Goal: Task Accomplishment & Management: Use online tool/utility

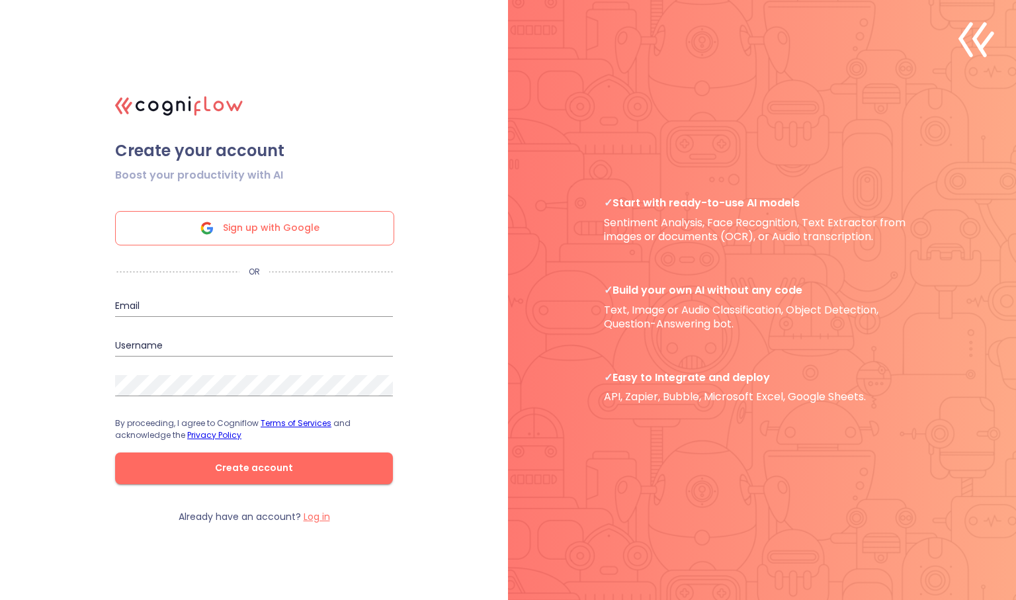
click at [157, 302] on input "email" at bounding box center [254, 306] width 278 height 21
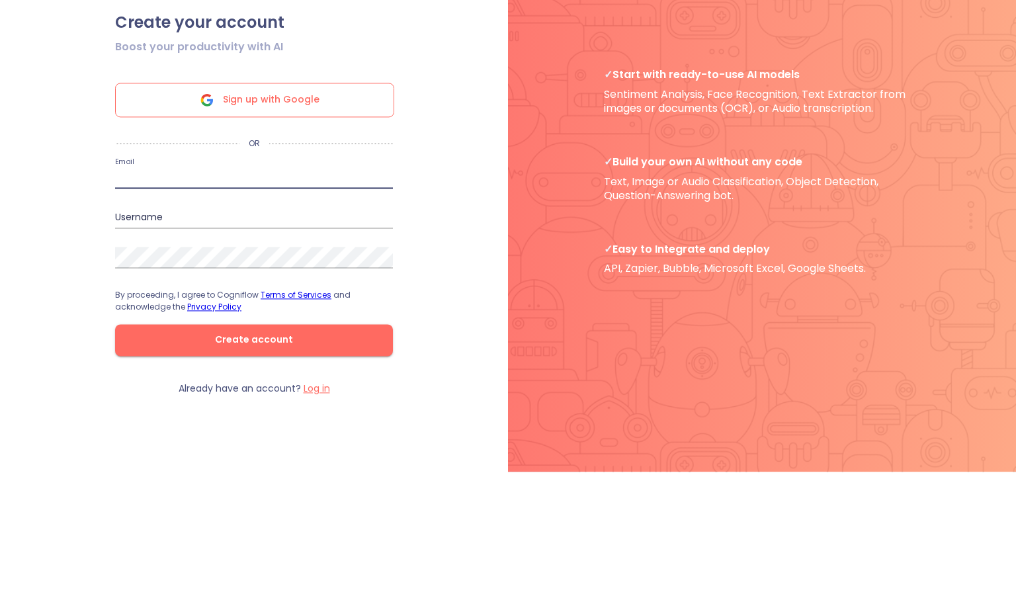
click at [132, 305] on input "email" at bounding box center [254, 306] width 278 height 21
type input "[EMAIL_ADDRESS][DOMAIN_NAME]"
click at [133, 341] on input "text" at bounding box center [254, 345] width 278 height 21
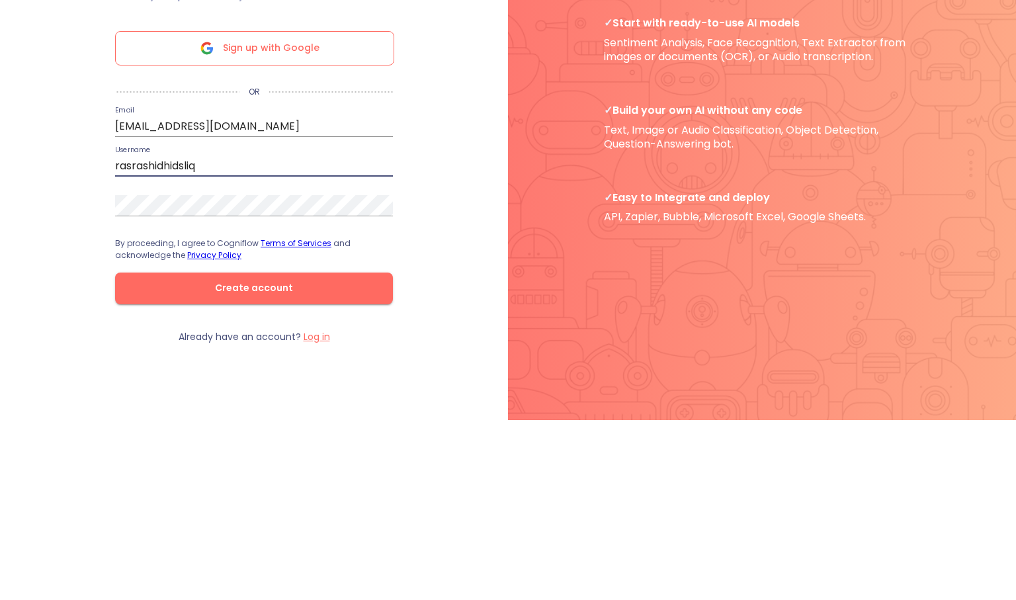
click at [198, 341] on input "rasrashidhidsliq" at bounding box center [254, 345] width 278 height 21
type input "[PERSON_NAME]"
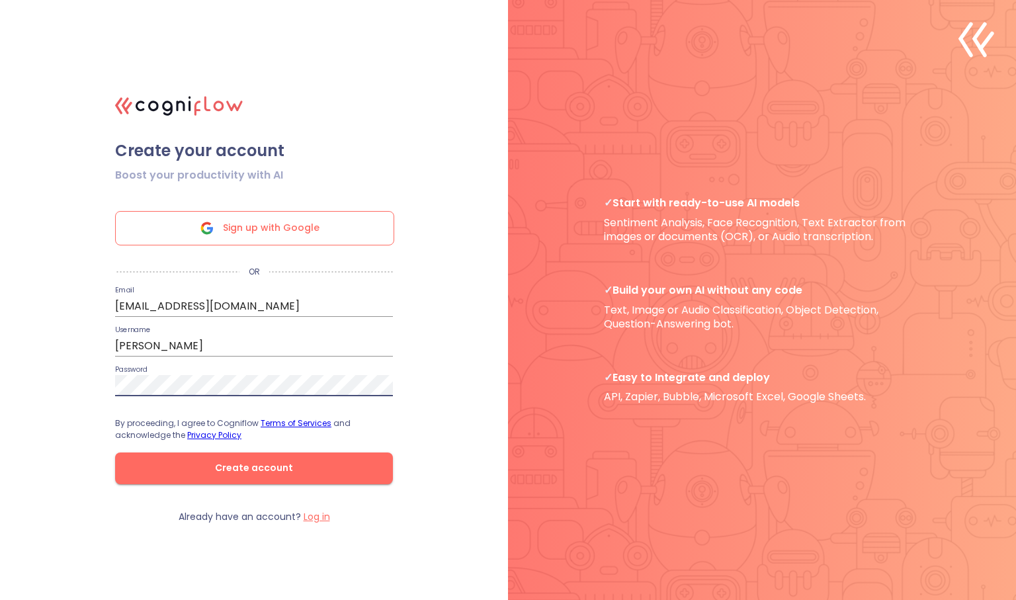
click at [363, 457] on button "Create account" at bounding box center [254, 469] width 278 height 32
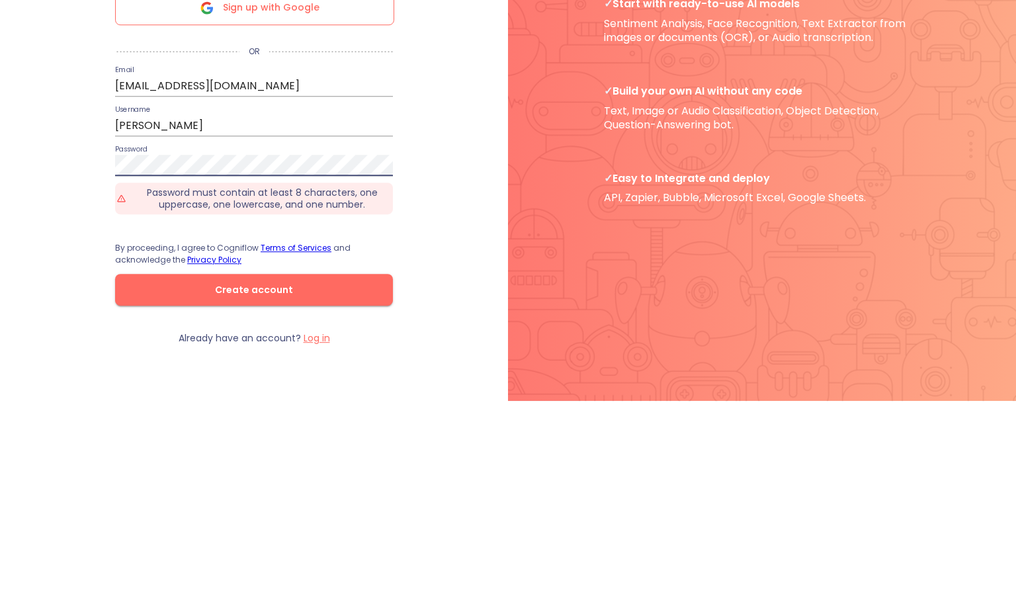
click at [439, 404] on div ".cls-1{fill:#141624;}.cls-2{fill:#eb5e60;}.cls-3{fill:none;stroke:#eb5e60;strok…" at bounding box center [508, 300] width 1016 height 600
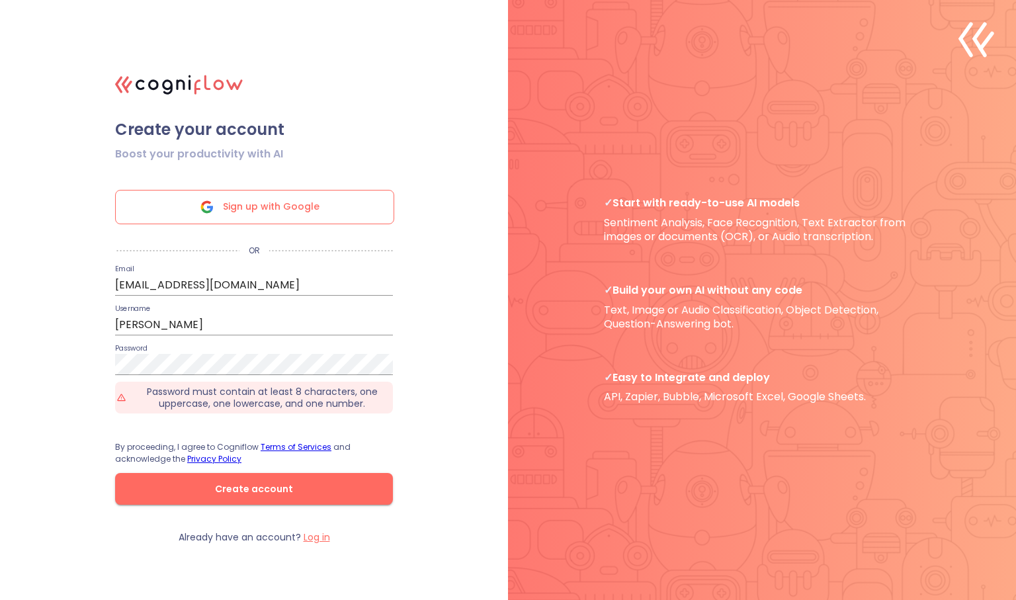
click at [289, 495] on span "Create account" at bounding box center [254, 489] width 236 height 17
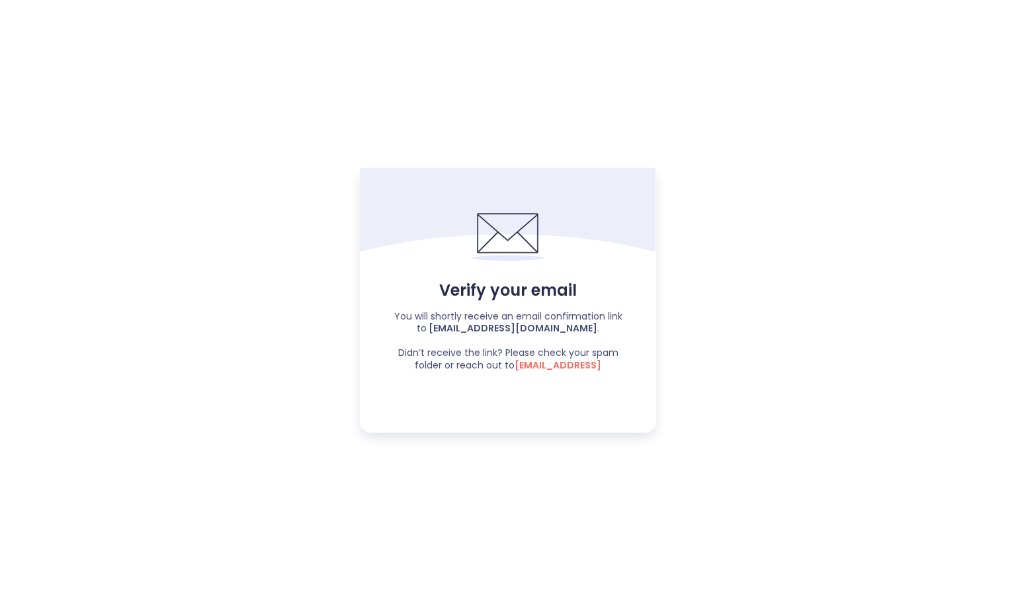
click at [576, 371] on span "[EMAIL_ADDRESS]" at bounding box center [558, 365] width 87 height 13
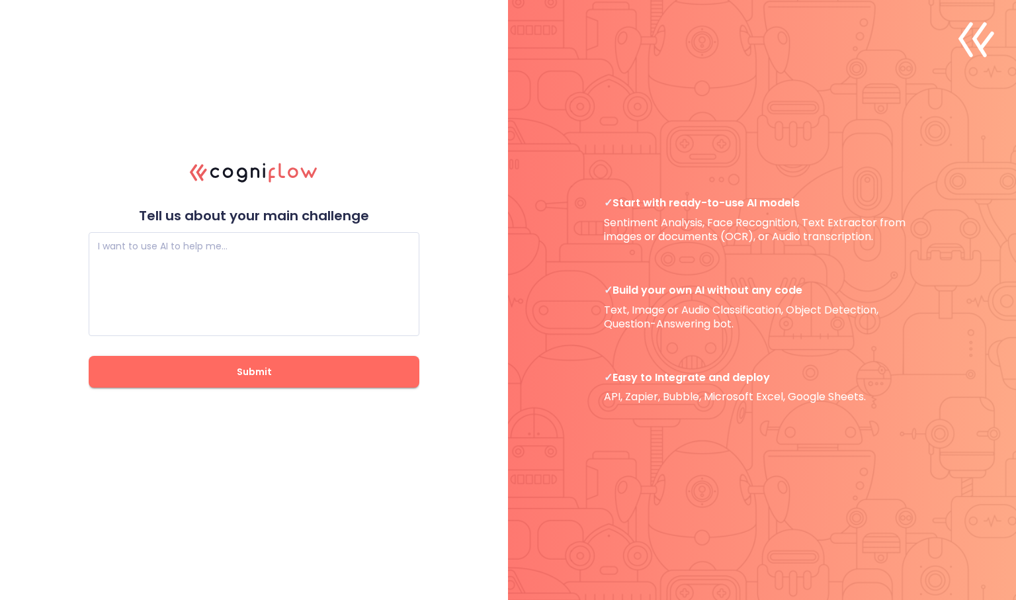
click at [373, 285] on textarea at bounding box center [254, 284] width 312 height 79
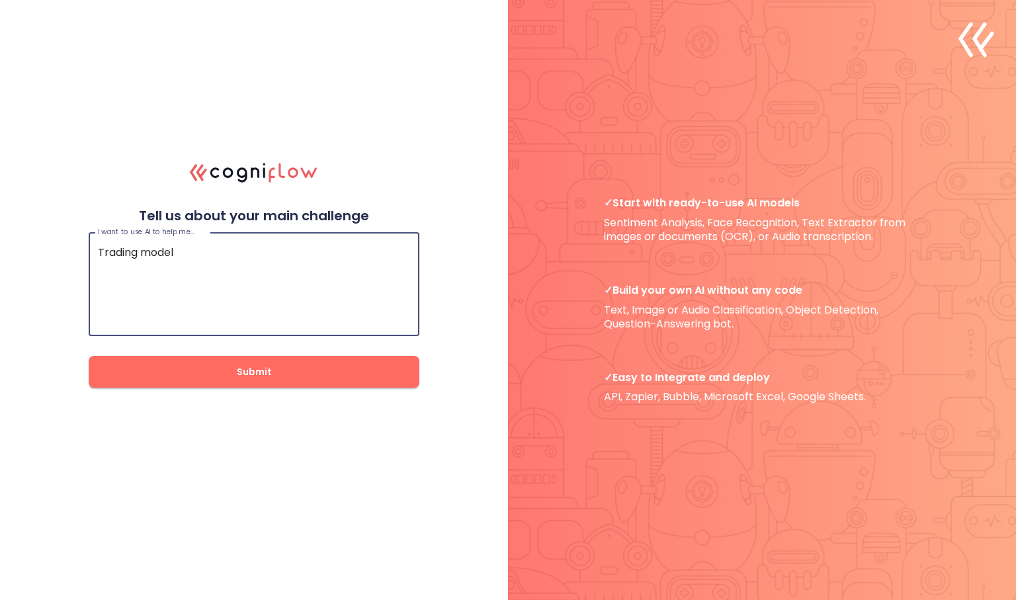
type textarea "Trading model"
click at [363, 368] on span "Submit" at bounding box center [254, 372] width 288 height 17
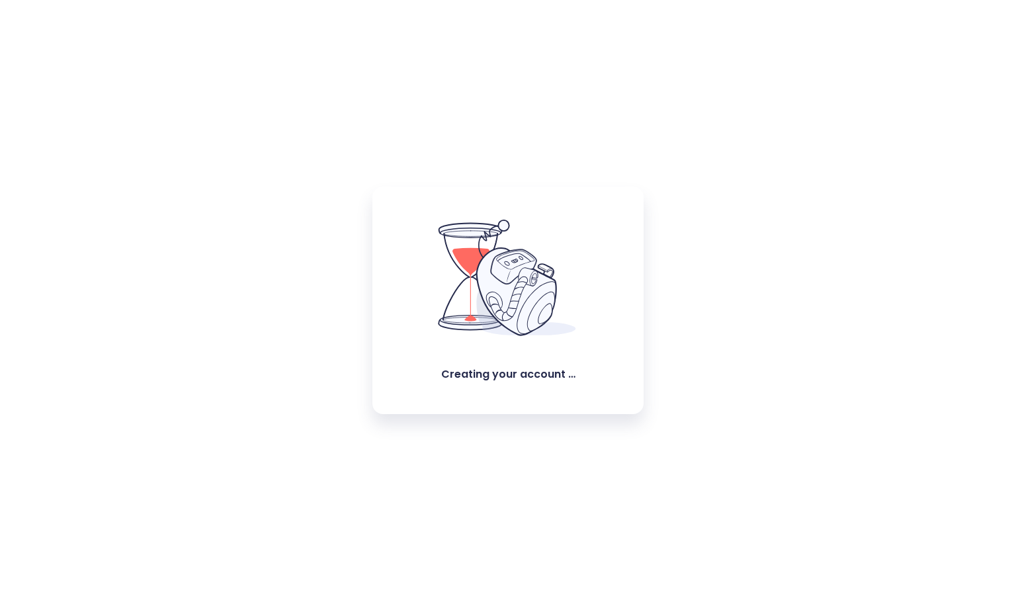
click at [341, 359] on div "Creating your account …" at bounding box center [508, 300] width 1016 height 600
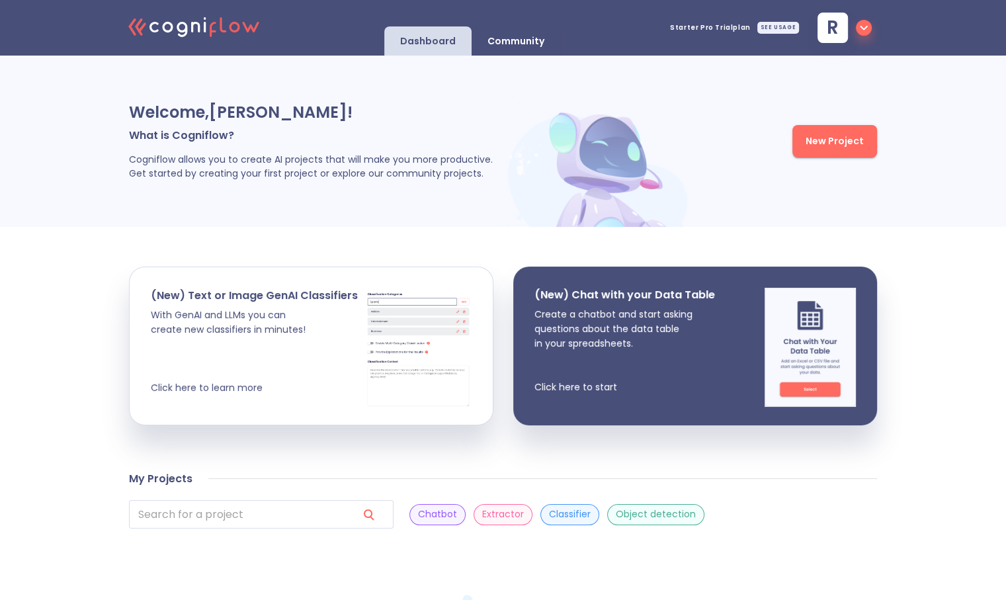
click at [824, 125] on button "New Project" at bounding box center [835, 141] width 85 height 32
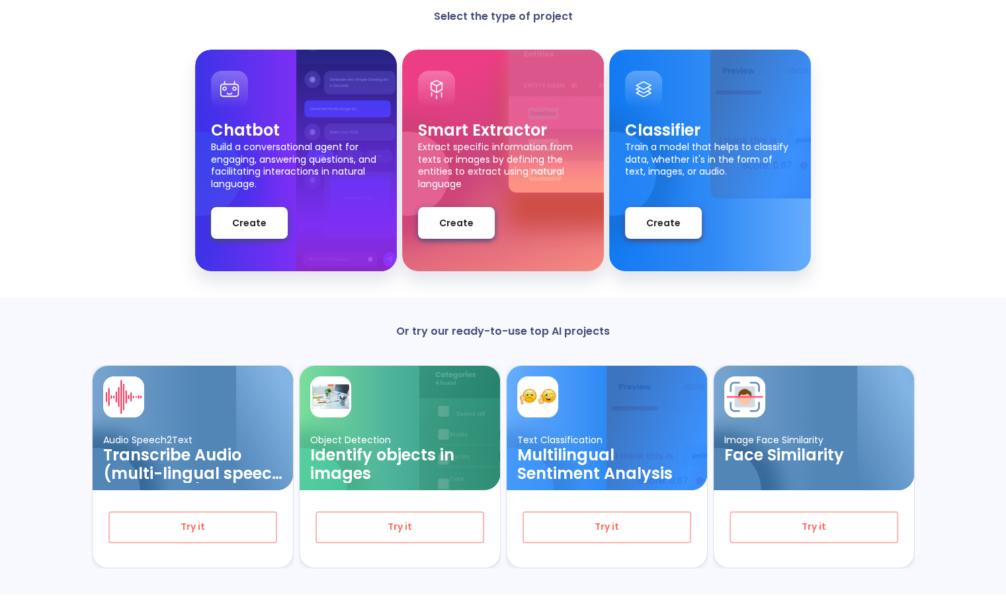
scroll to position [118, 0]
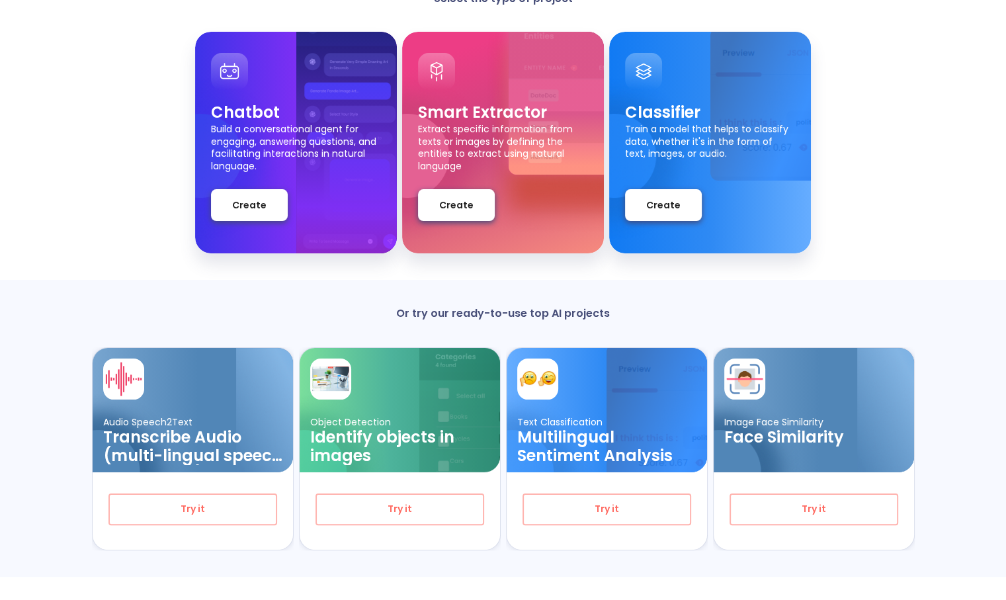
click at [640, 507] on span "Try it" at bounding box center [607, 509] width 124 height 17
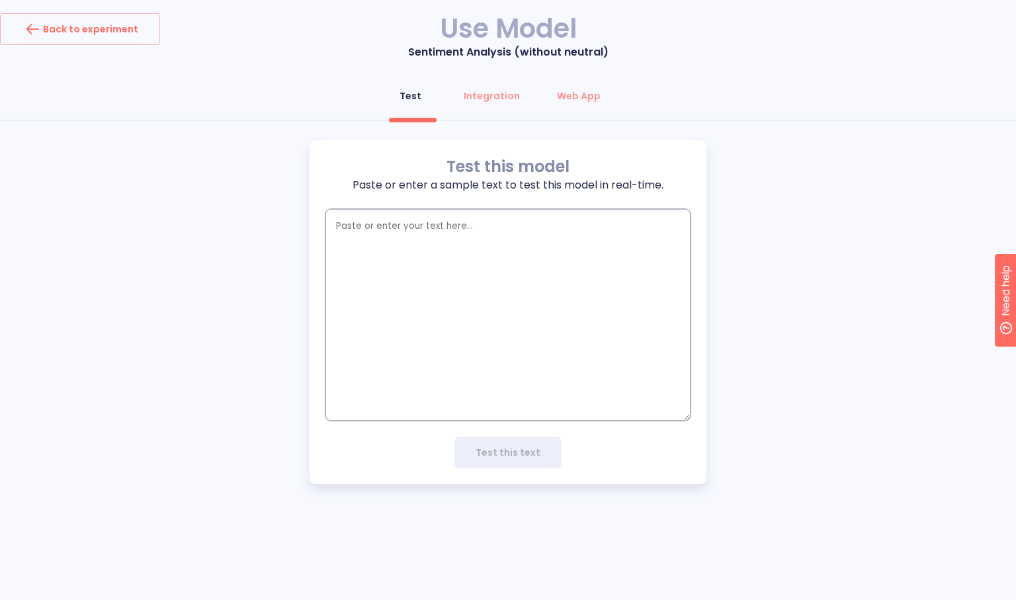
click at [615, 340] on textarea "empty textarea" at bounding box center [508, 315] width 365 height 212
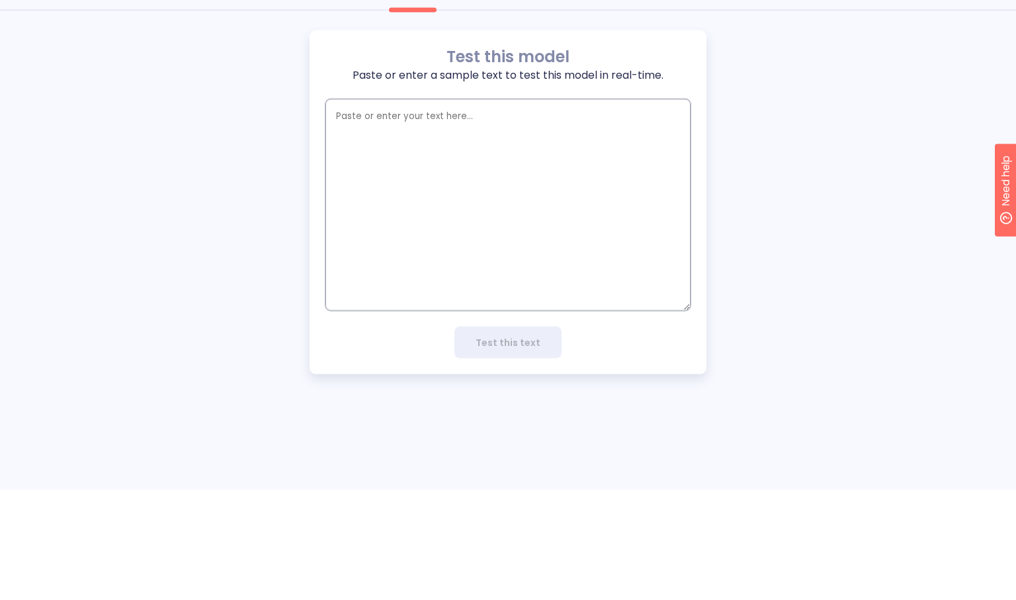
type textarea "x"
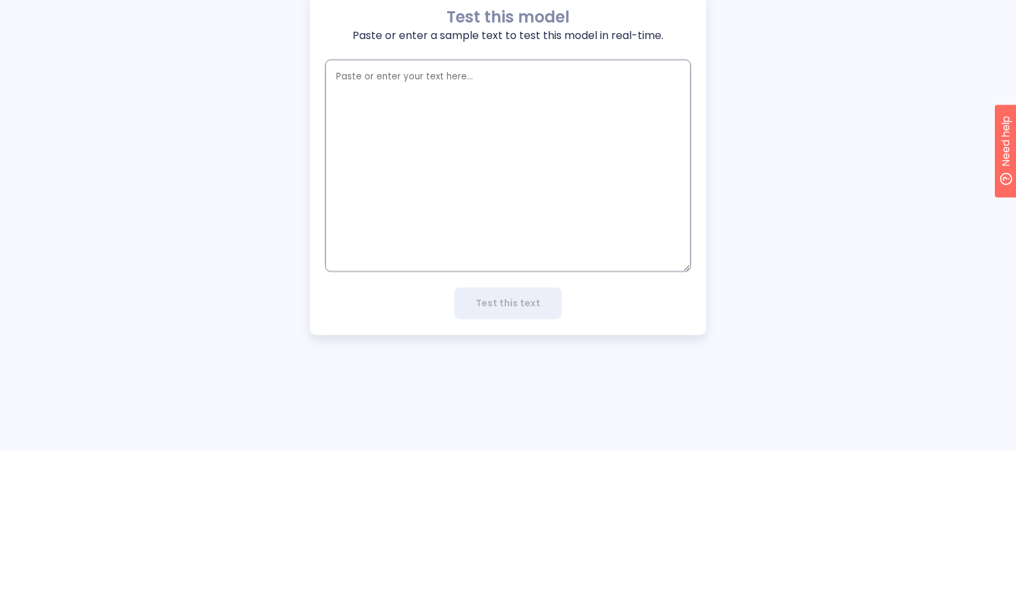
type textarea "S"
type textarea "x"
type textarea "Sh"
type textarea "x"
type textarea "Sho"
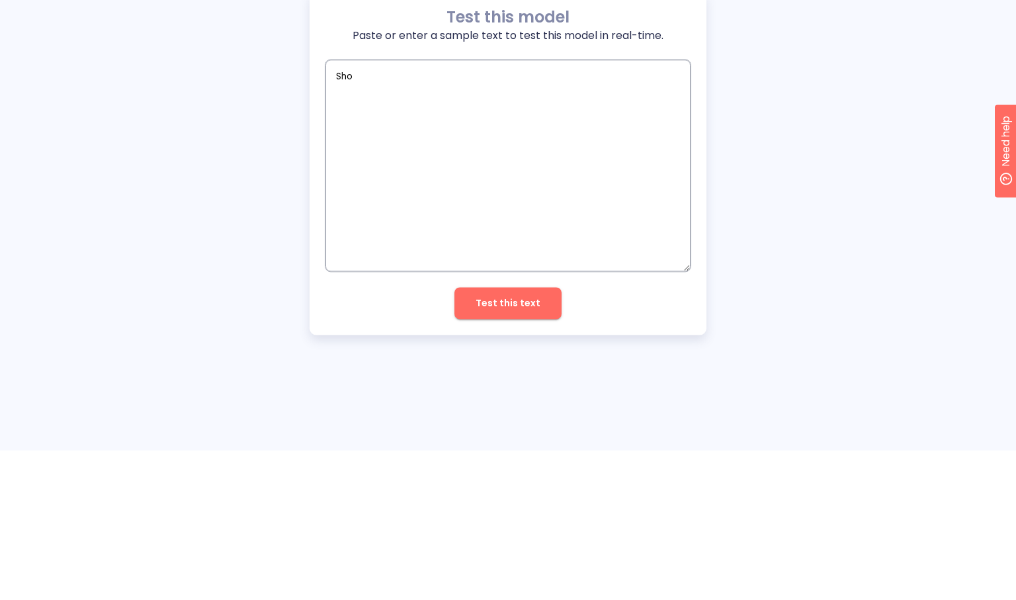
type textarea "x"
type textarea "Shou"
type textarea "x"
type textarea "Shoul"
type textarea "x"
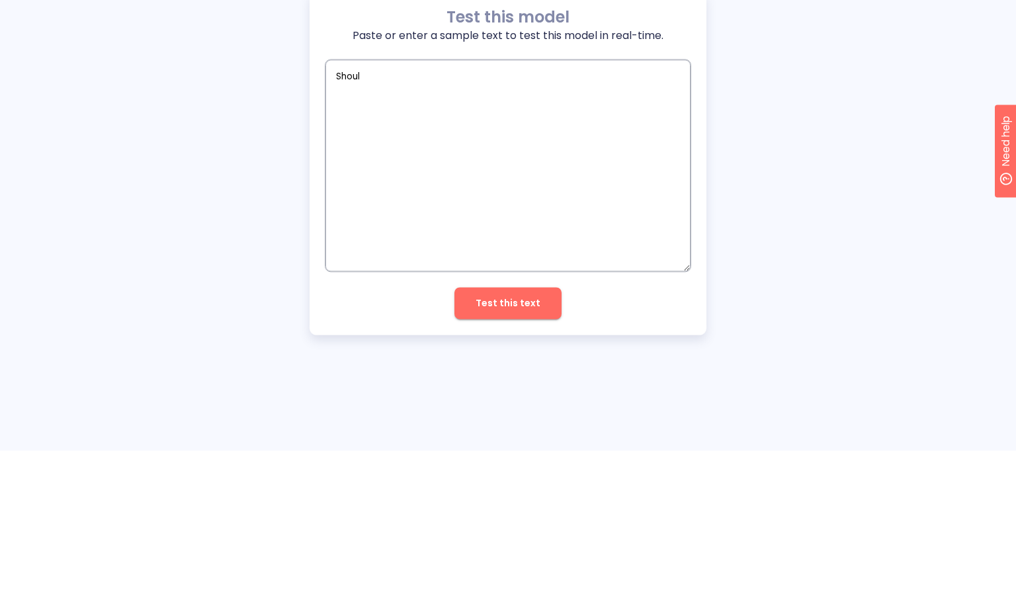
type textarea "Should"
type textarea "x"
type textarea "Should"
type textarea "x"
type textarea "Should"
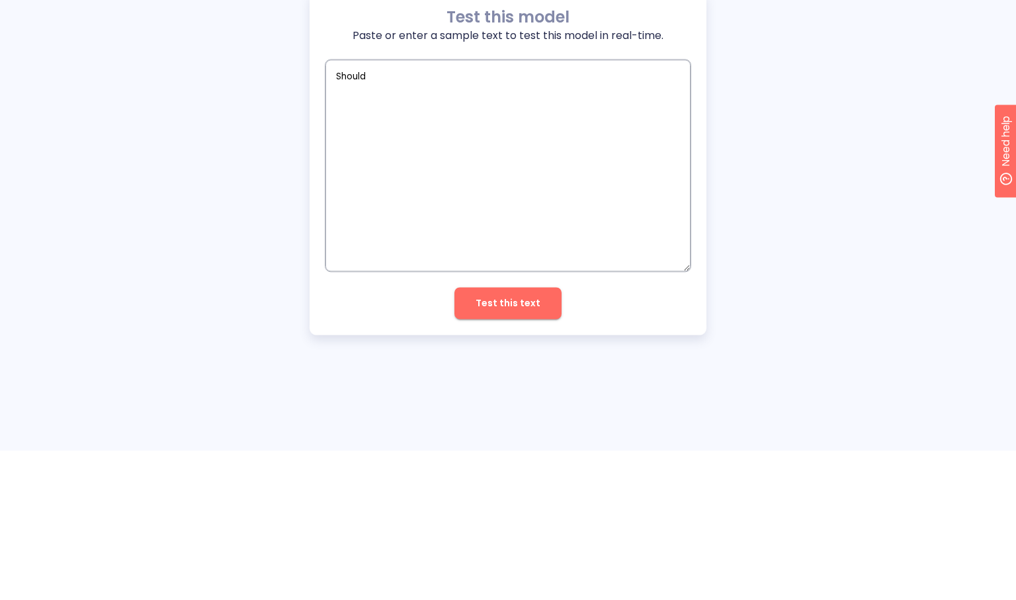
type textarea "x"
type textarea "Should"
type textarea "x"
type textarea "Should i"
type textarea "x"
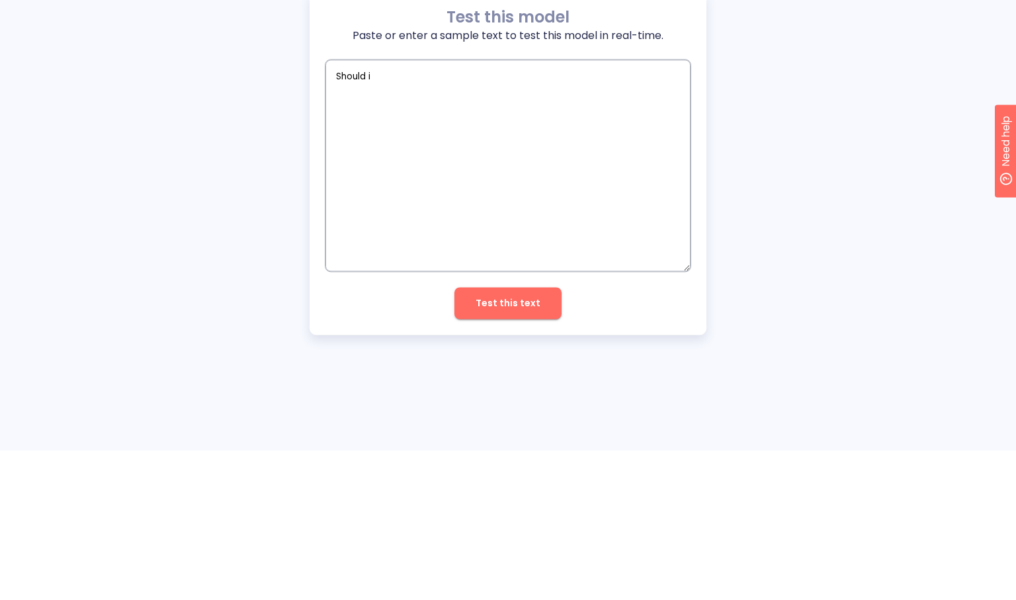
type textarea "Should I"
type textarea "x"
type textarea "Should I b"
type textarea "x"
type textarea "Should I bu"
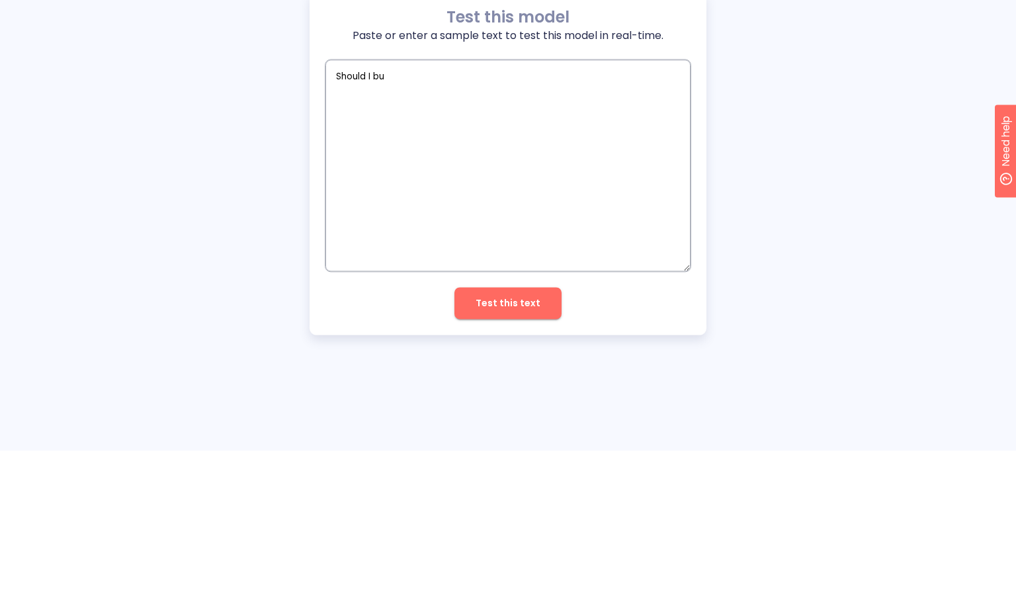
type textarea "x"
type textarea "Should I buy"
type textarea "x"
type textarea "Should I buy"
type textarea "x"
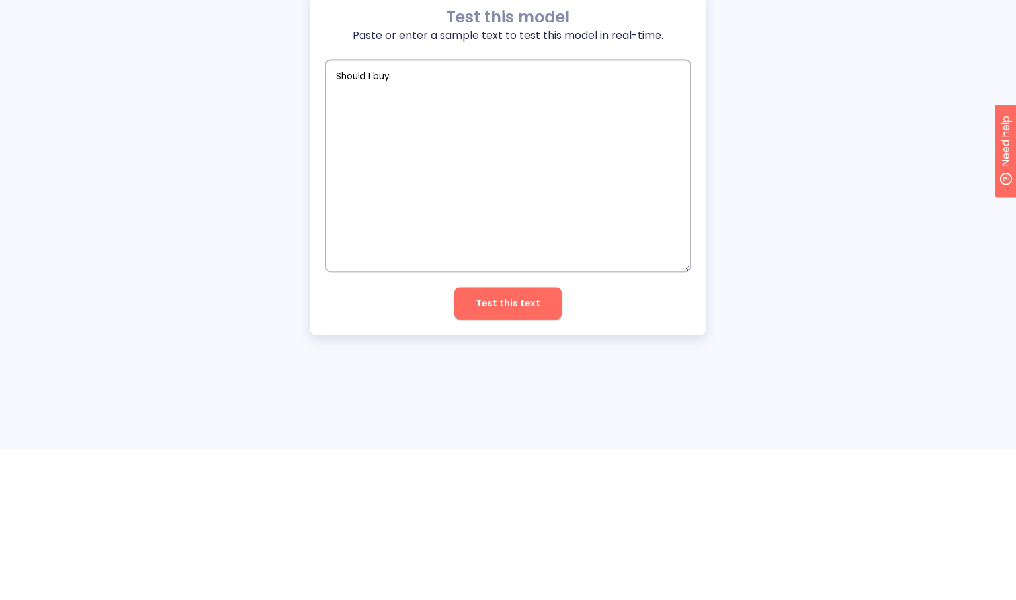
type textarea "Should I buy e"
type textarea "x"
type textarea "Should I buy eu"
type textarea "x"
type textarea "Should I buy eur"
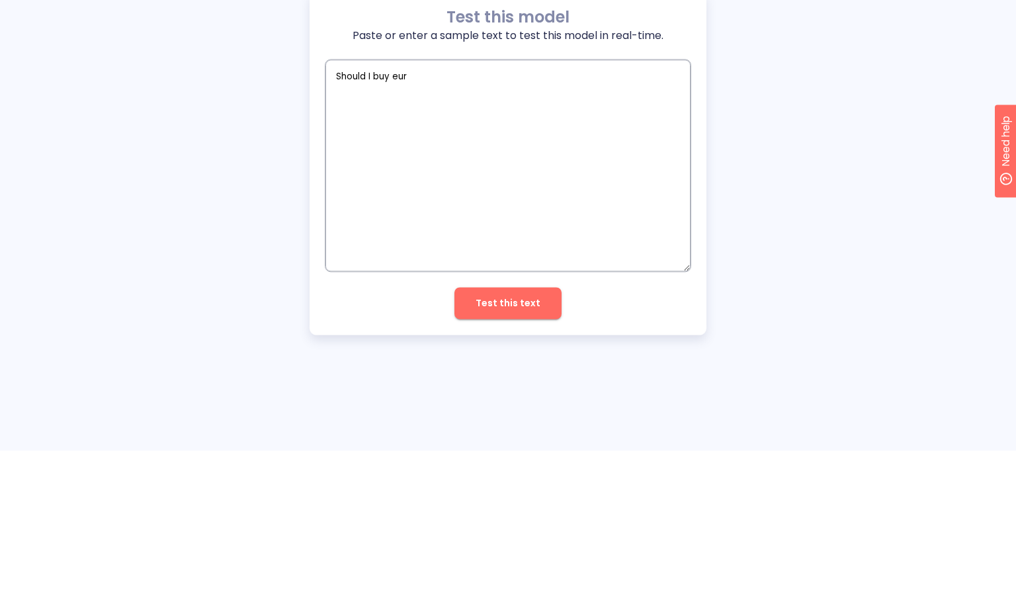
type textarea "x"
type textarea "Should I buy euru"
type textarea "x"
type textarea "Should I buy eurus"
type textarea "x"
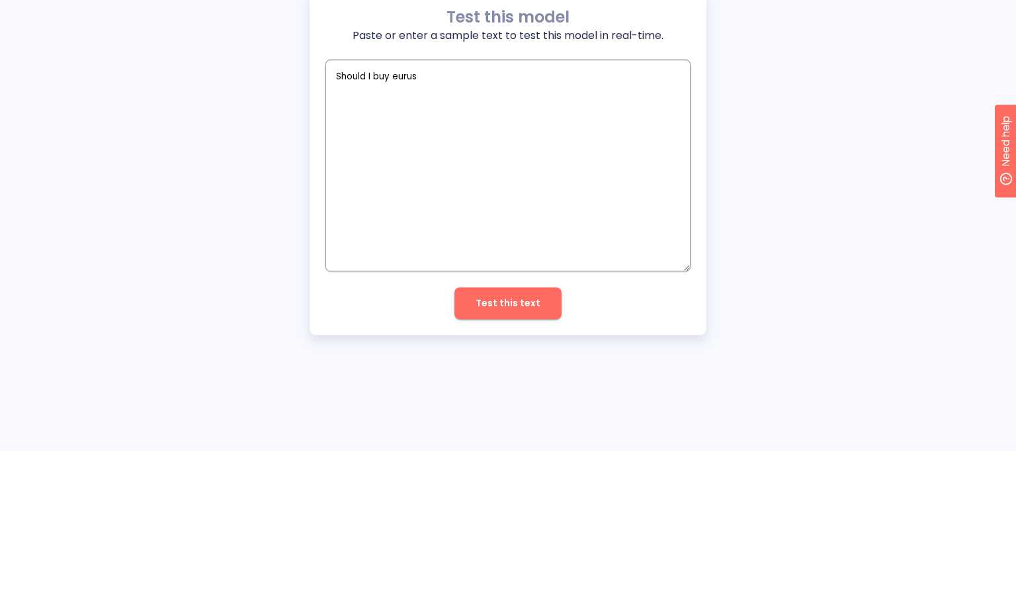
type textarea "Should I buy eurusd"
type textarea "x"
type textarea "Should I buy eurusd"
type textarea "x"
type textarea "Should I buy eurusd o"
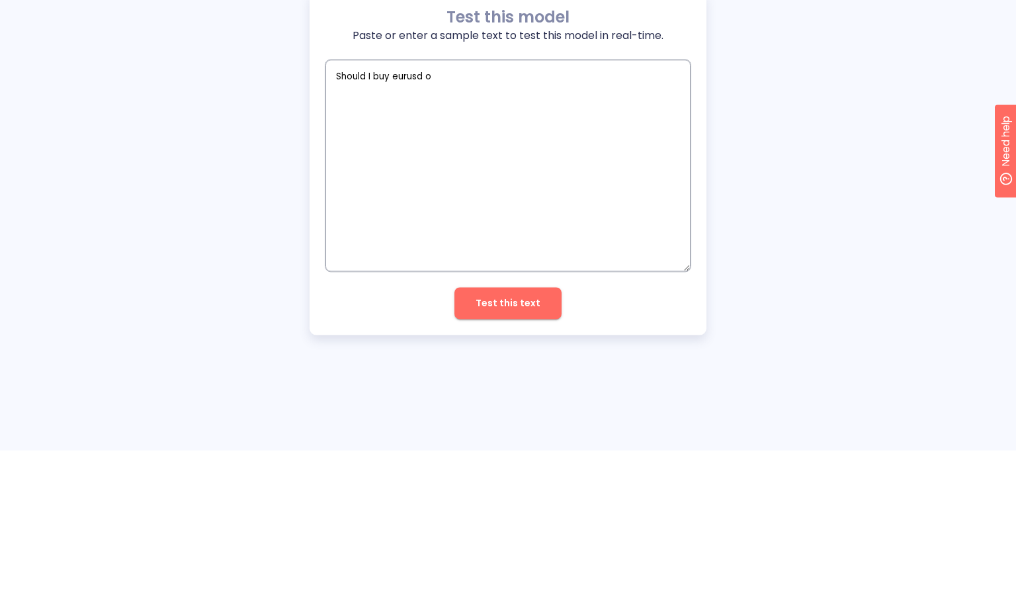
type textarea "x"
type textarea "Should I buy eurusd or"
type textarea "x"
type textarea "Should I buy eurusd or"
type textarea "x"
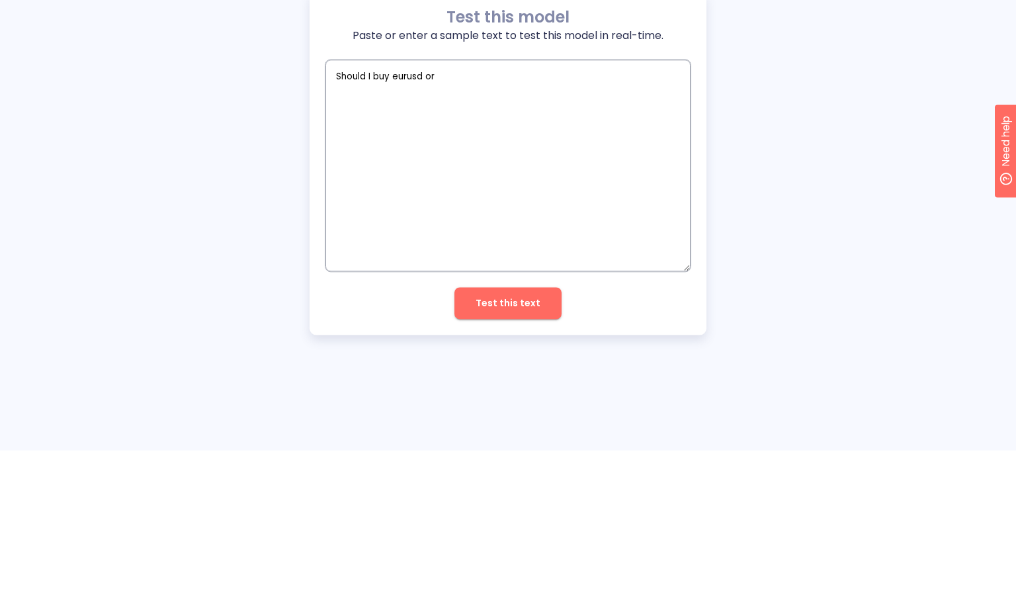
type textarea "Should I buy eurusd or s"
type textarea "x"
type textarea "Should I buy eurusd or se"
type textarea "x"
type textarea "Should I buy eurusd or sel"
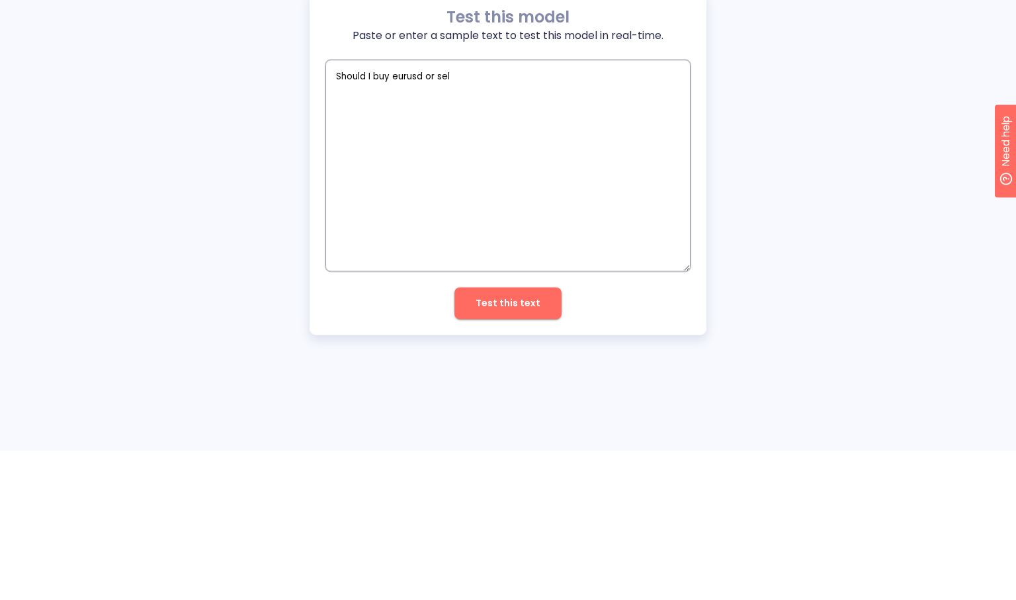
type textarea "x"
type textarea "Should I buy eurusd or sell"
type textarea "x"
type textarea "Should I buy eurusd or sell"
type textarea "x"
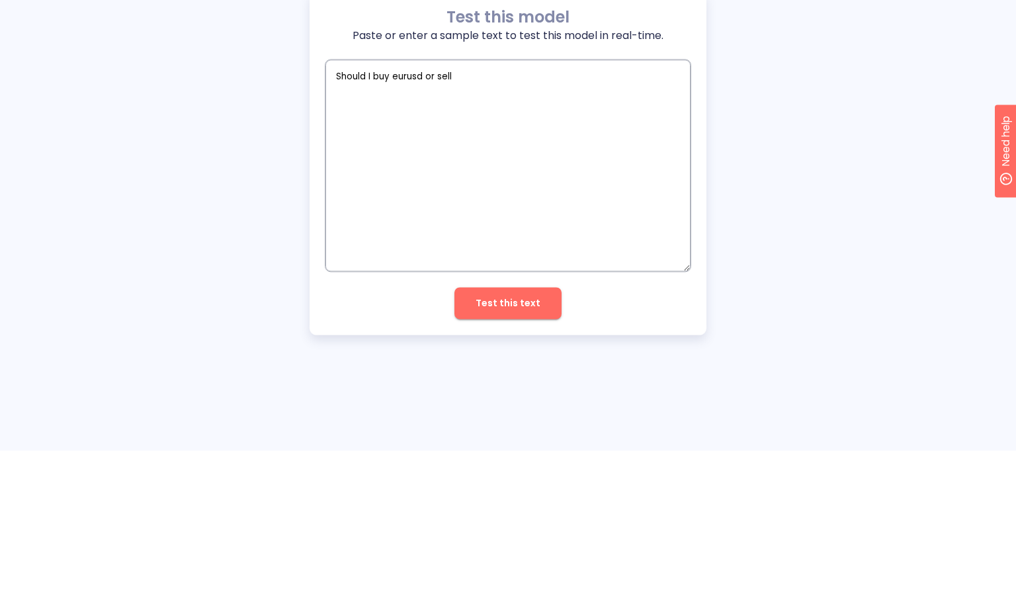
type textarea "Should I buy eurusd or sell r"
type textarea "x"
type textarea "Should I buy eurusd or sell ri"
type textarea "x"
type textarea "Should I buy eurusd or sell rit"
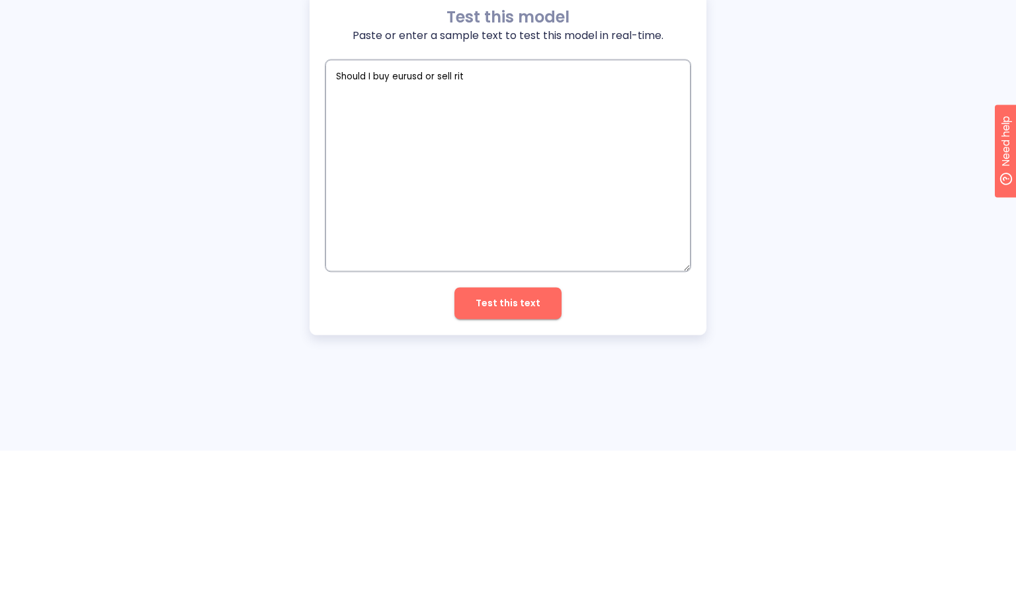
type textarea "x"
type textarea "Should I buy eurusd or sell ri"
type textarea "x"
type textarea "Should I buy eurusd or sell rig"
type textarea "x"
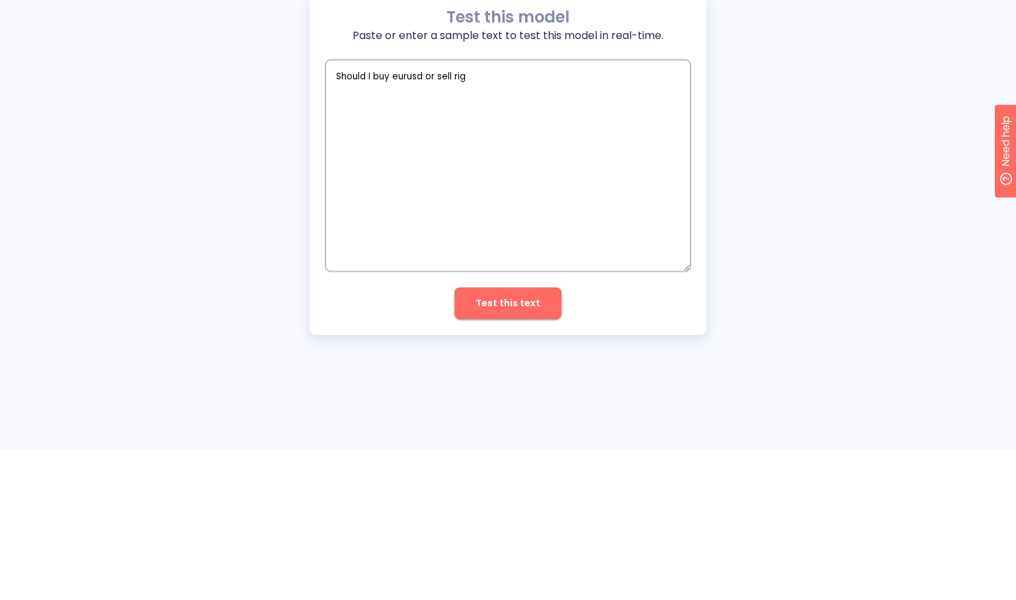
type textarea "Should I buy eurusd or sell righ"
type textarea "x"
type textarea "Should I buy eurusd or sell right"
type textarea "x"
type textarea "Should I buy eurusd or sell right"
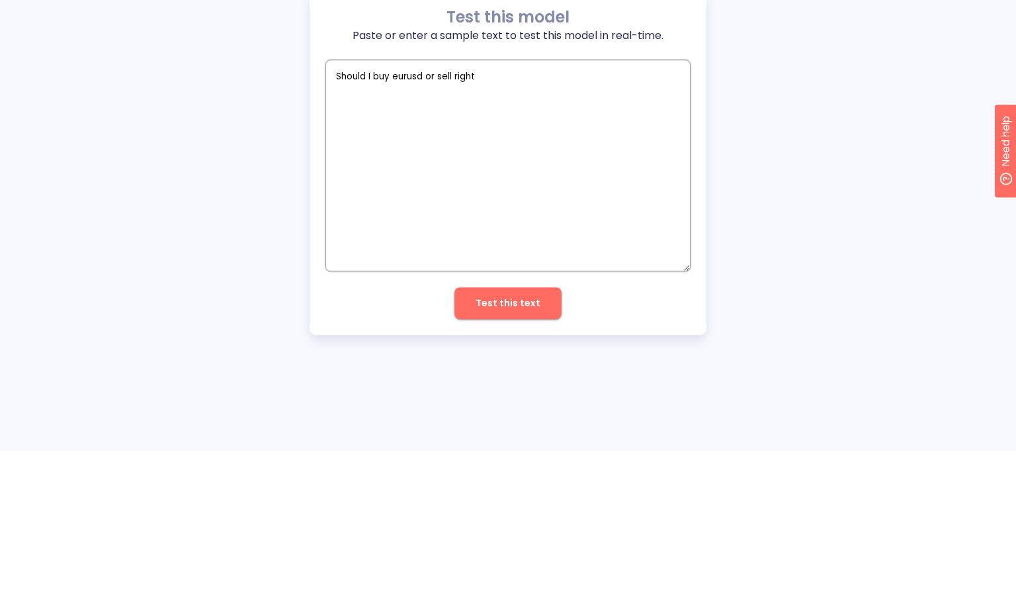
type textarea "x"
type textarea "Should I buy eurusd or sell right n"
type textarea "x"
type textarea "Should I buy eurusd or sell right no"
type textarea "x"
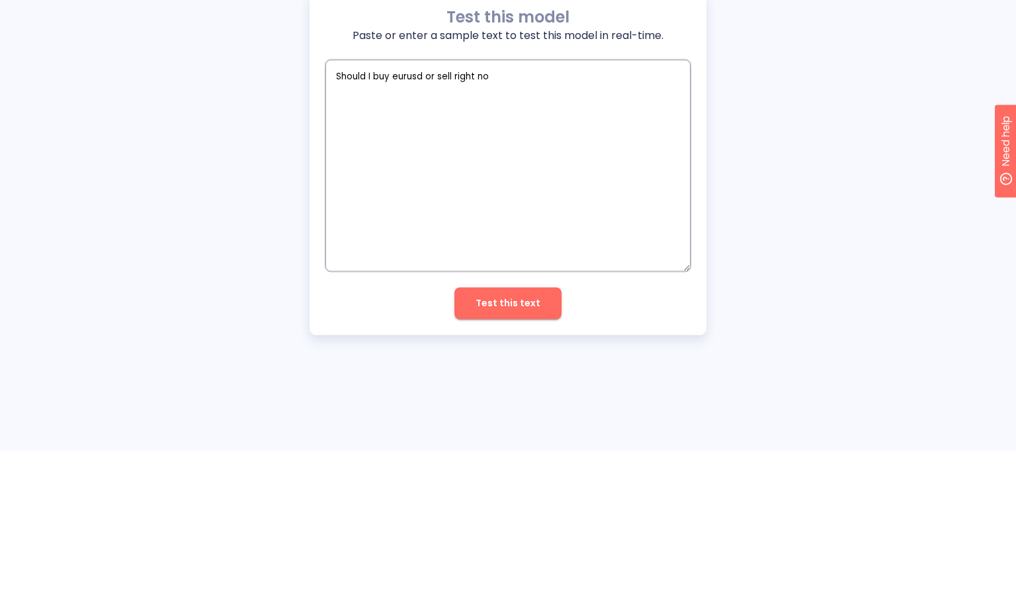
type textarea "Should I buy eurusd or sell right now"
type textarea "x"
type textarea "Should I buy eurusd or sell right now"
click at [546, 464] on button "Test this text" at bounding box center [508, 453] width 107 height 32
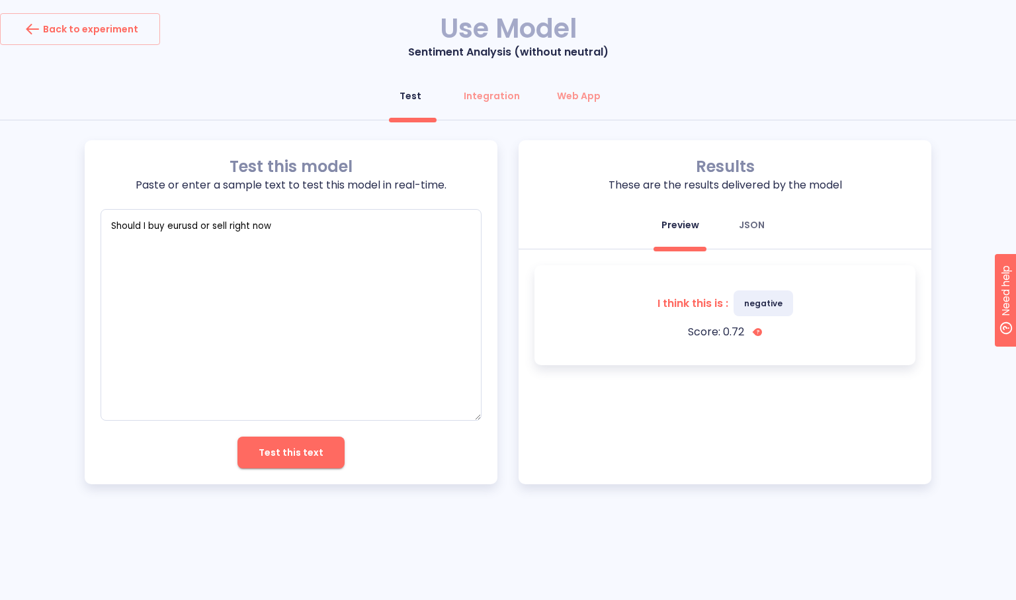
click at [749, 218] on div "JSON" at bounding box center [752, 224] width 26 height 13
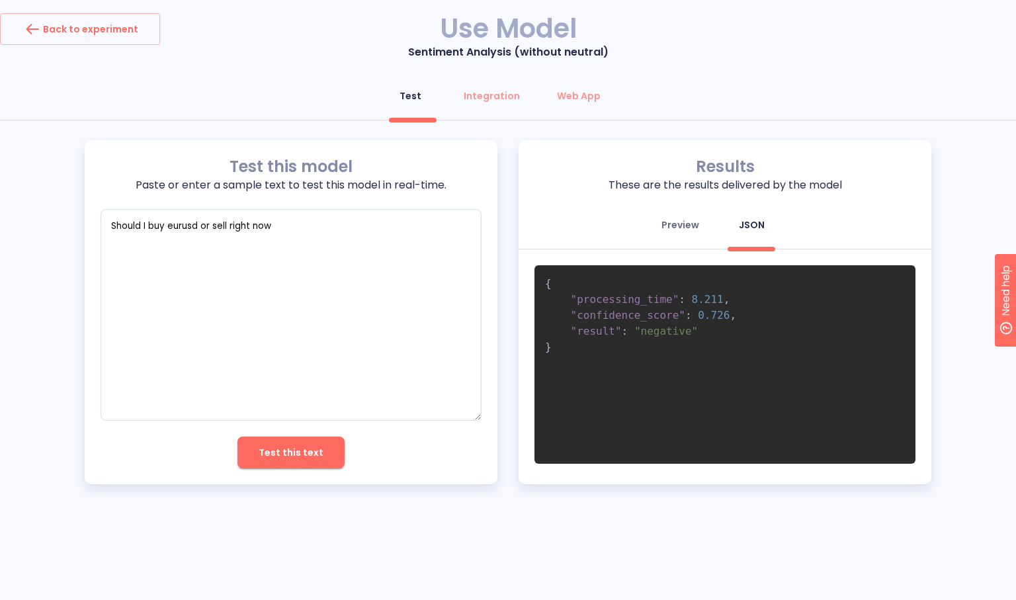
click at [684, 231] on div "Preview" at bounding box center [681, 224] width 38 height 13
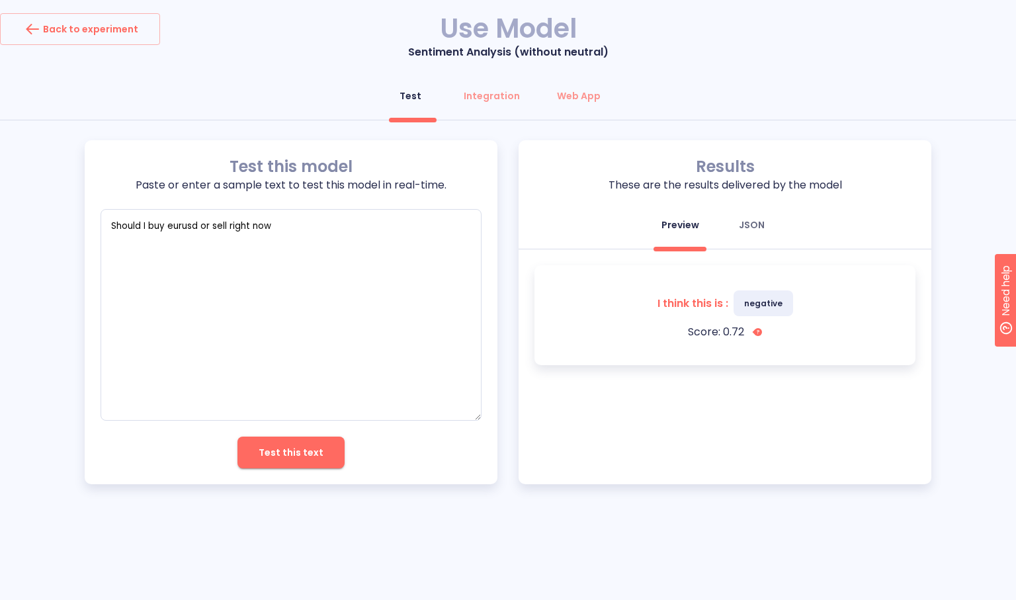
click at [760, 222] on div "JSON" at bounding box center [752, 224] width 26 height 13
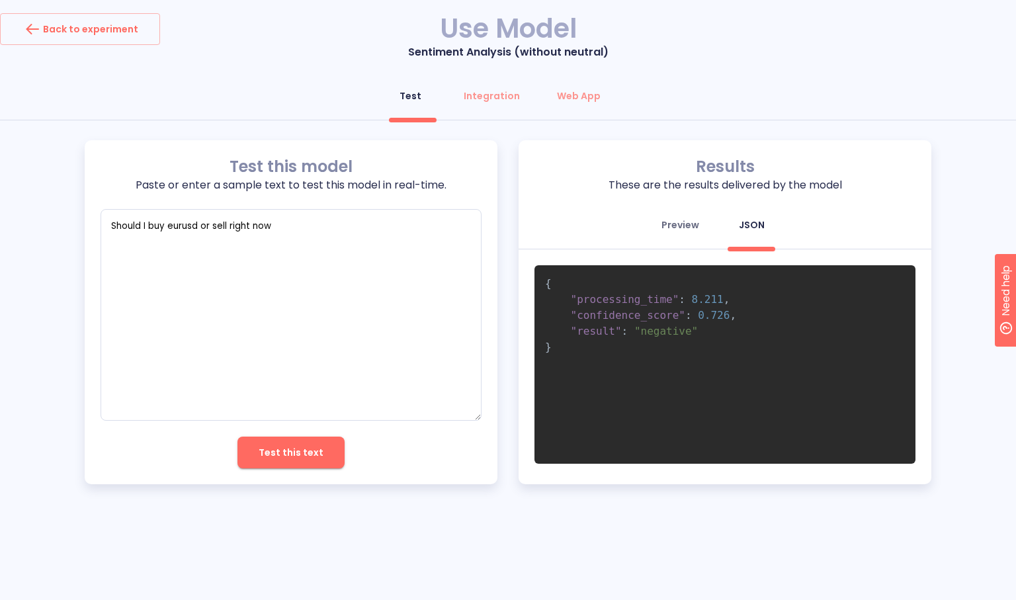
click at [693, 240] on button "Preview" at bounding box center [681, 225] width 54 height 32
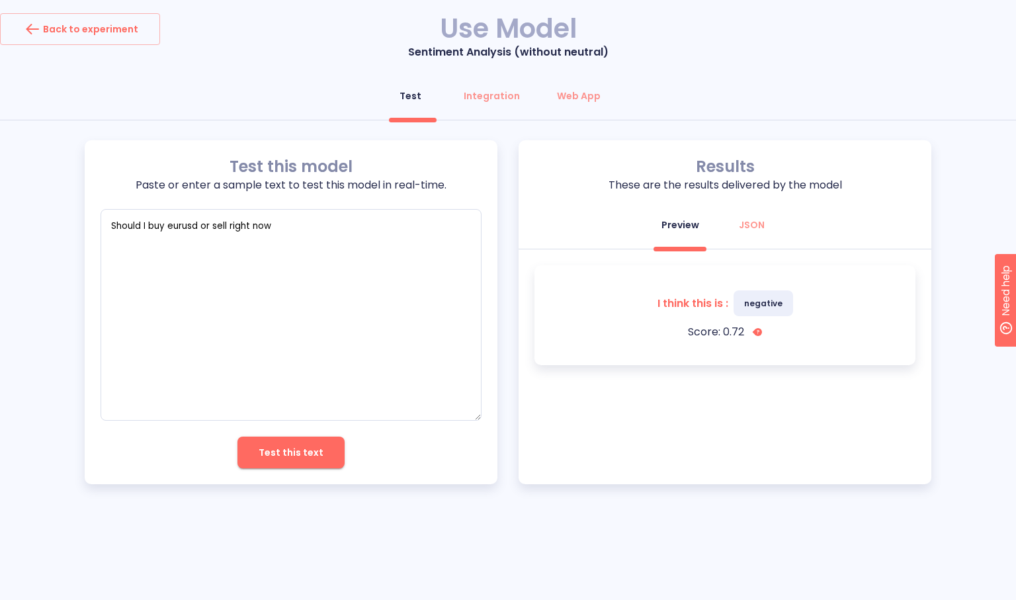
click at [767, 310] on span "negative" at bounding box center [764, 303] width 60 height 26
click at [412, 230] on textarea "Should I buy eurusd or sell right now" at bounding box center [291, 315] width 381 height 212
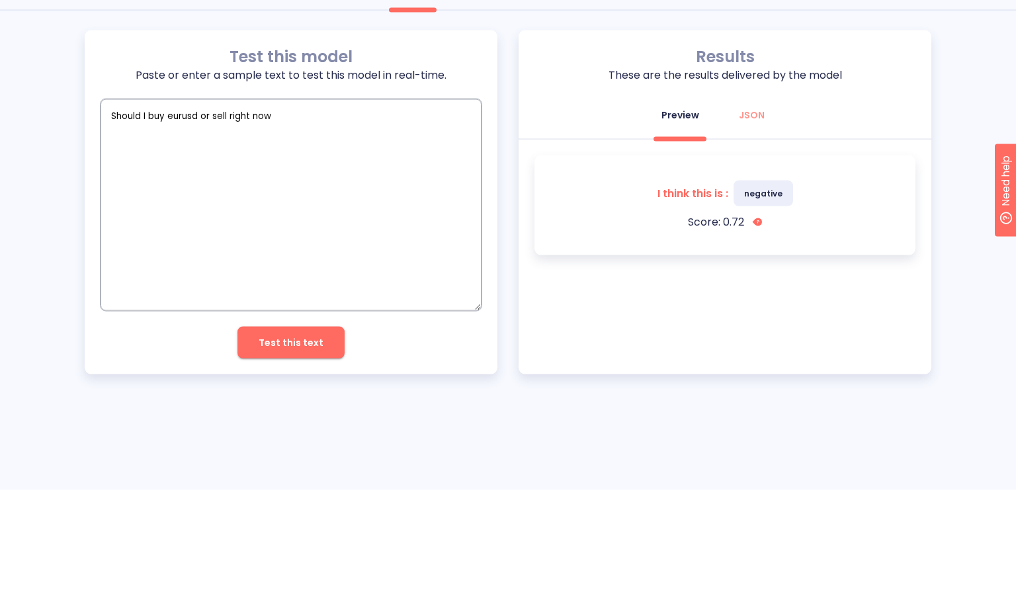
type textarea "x"
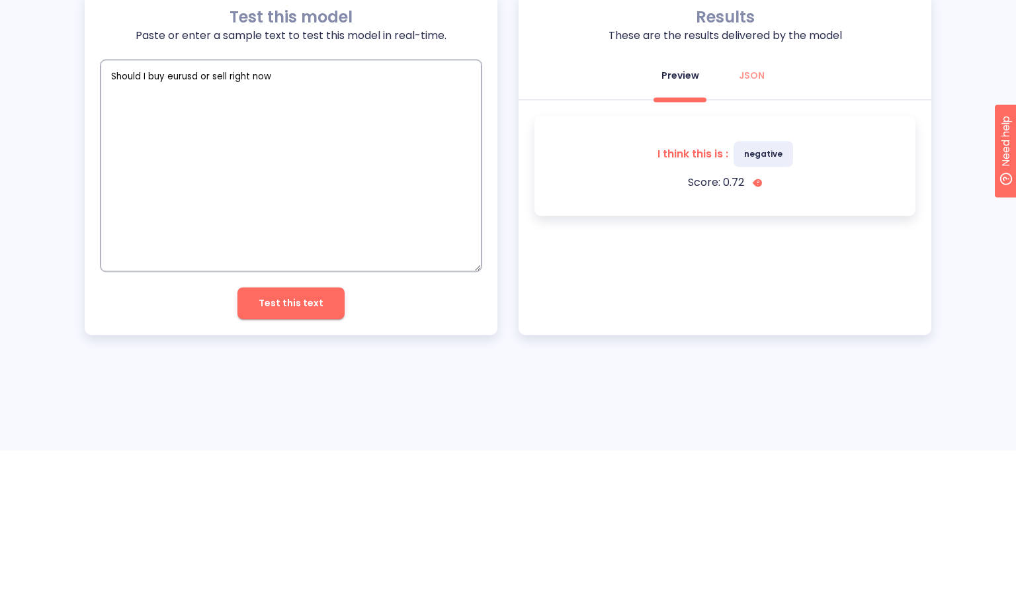
type textarea "Should I buy eurusd or sell right now"
type textarea "x"
type textarea "Should I buy eurusd or sell right now t"
type textarea "x"
type textarea "Should I buy eurusd or sell right now te"
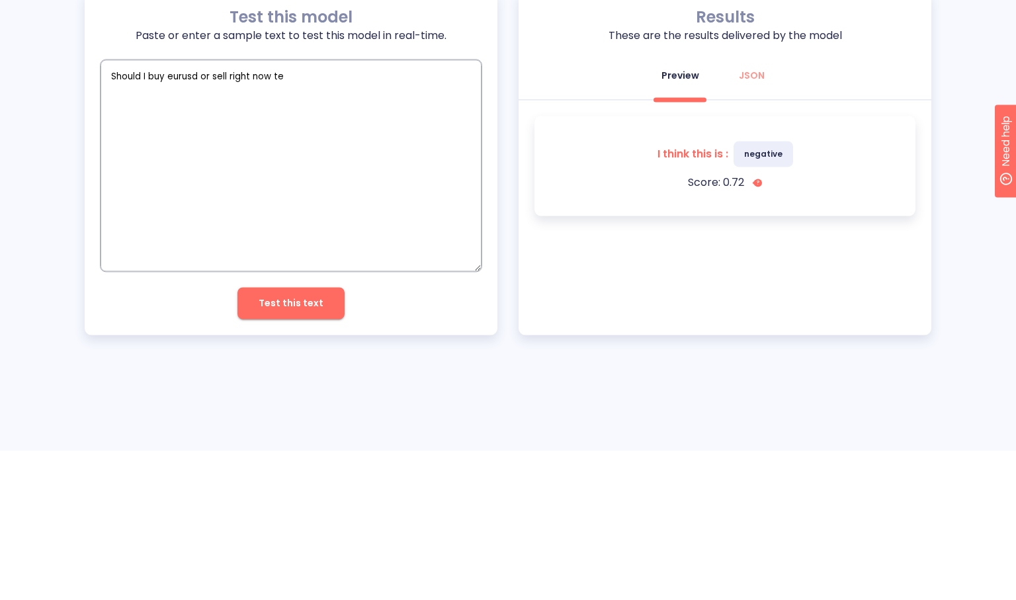
type textarea "x"
type textarea "Should I buy eurusd or sell right now tel"
type textarea "x"
type textarea "Should I buy eurusd or sell right now tell"
type textarea "x"
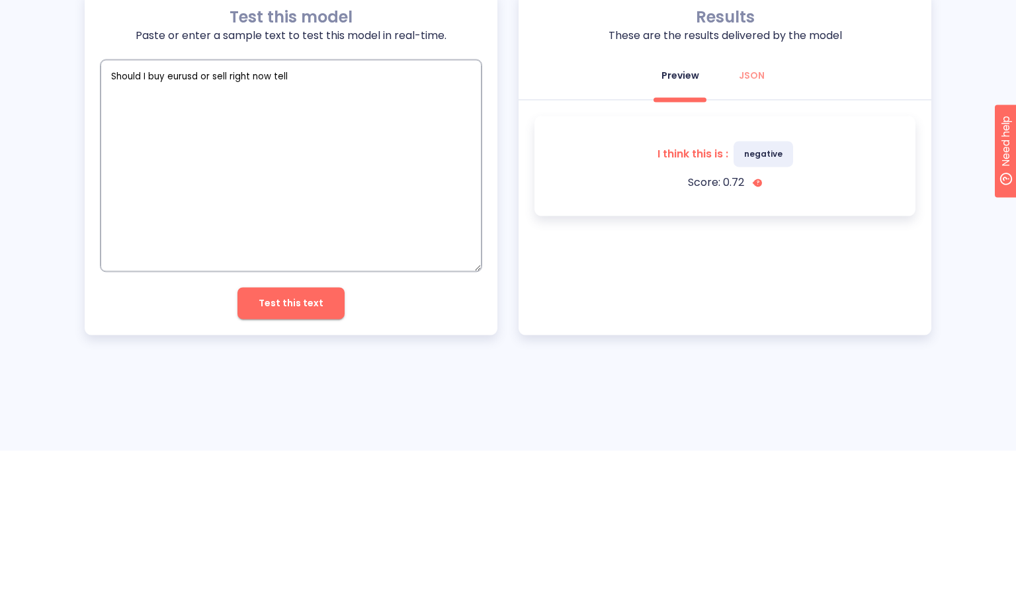
type textarea "Should I buy eurusd or sell right now tell"
type textarea "x"
type textarea "Should I buy eurusd or sell right now tell m"
type textarea "x"
type textarea "Should I buy eurusd or sell right now tell me"
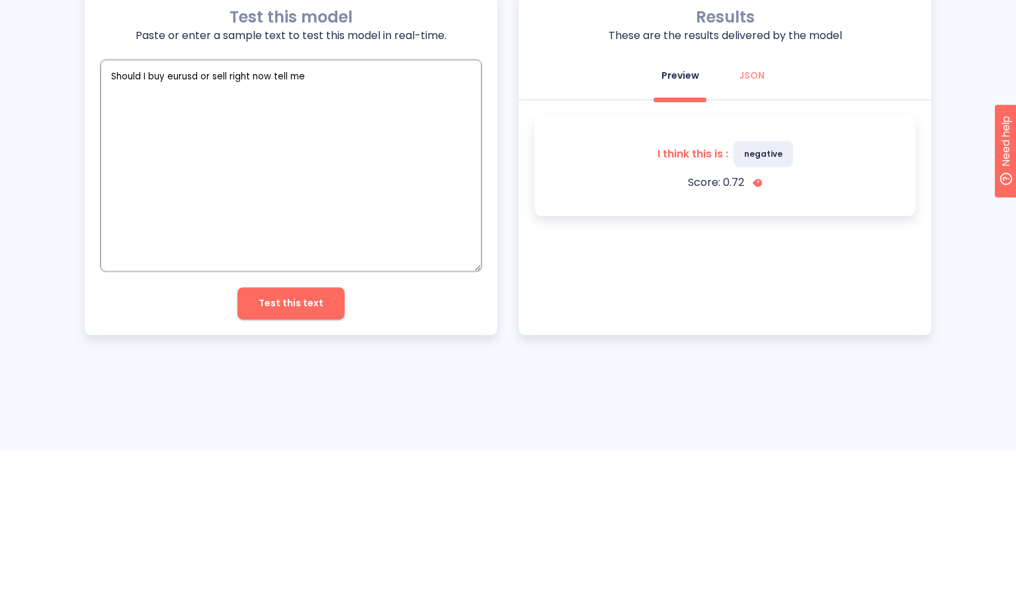
type textarea "x"
type textarea "Should I buy eurusd or sell right now tell me"
type textarea "x"
type textarea "Should I buy eurusd or sell right now tell me e"
type textarea "x"
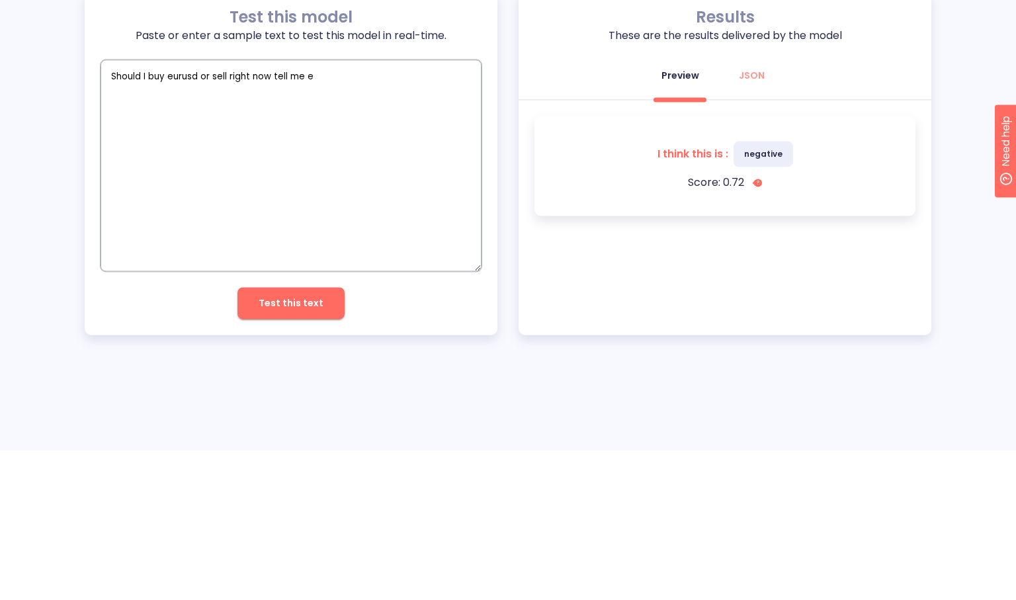
type textarea "Should I buy eurusd or sell right now tell me ex"
type textarea "x"
type textarea "Should I buy eurusd or sell right now tell me exp"
type textarea "x"
type textarea "Should I buy eurusd or sell right now tell me expl"
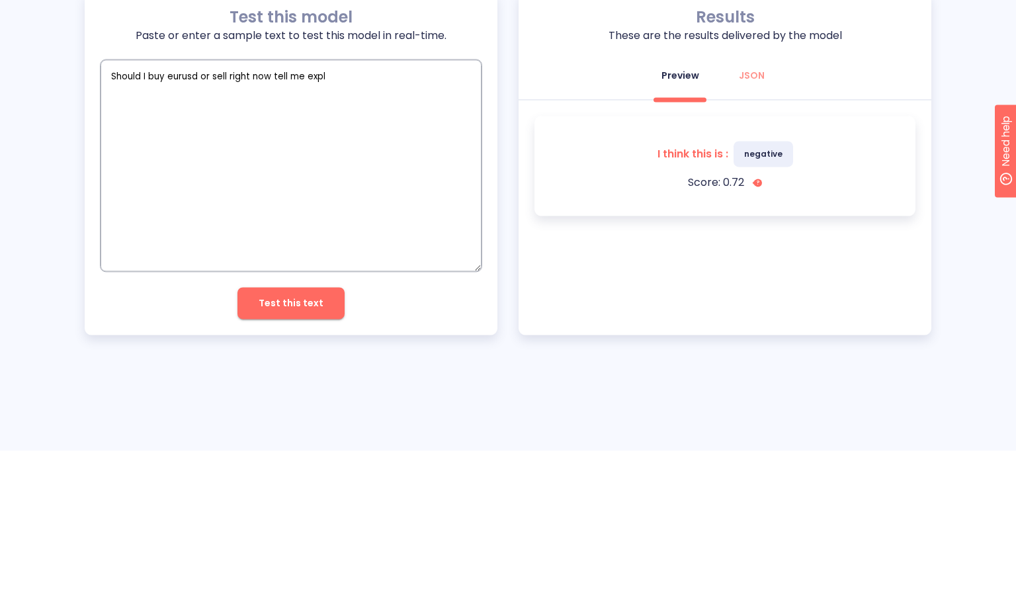
type textarea "x"
type textarea "Should I buy eurusd or sell right now tell me expla"
type textarea "x"
type textarea "Should I buy eurusd or sell right now tell me explai"
type textarea "x"
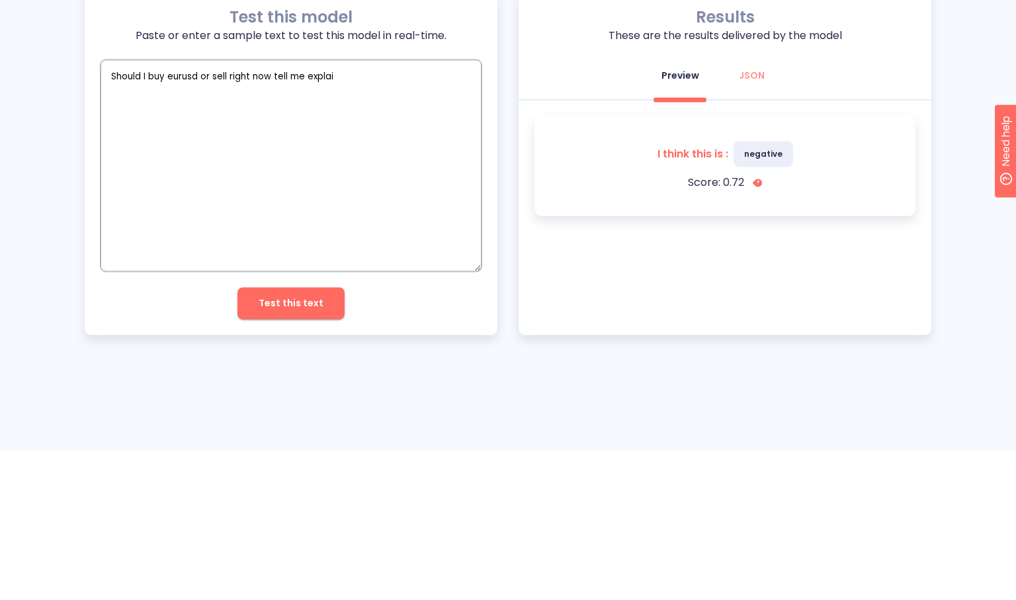
type textarea "Should I buy eurusd or sell right now tell me explain"
type textarea "x"
type textarea "Should I buy eurusd or sell right now tell me explain"
click at [266, 438] on button "Test this text" at bounding box center [291, 453] width 107 height 32
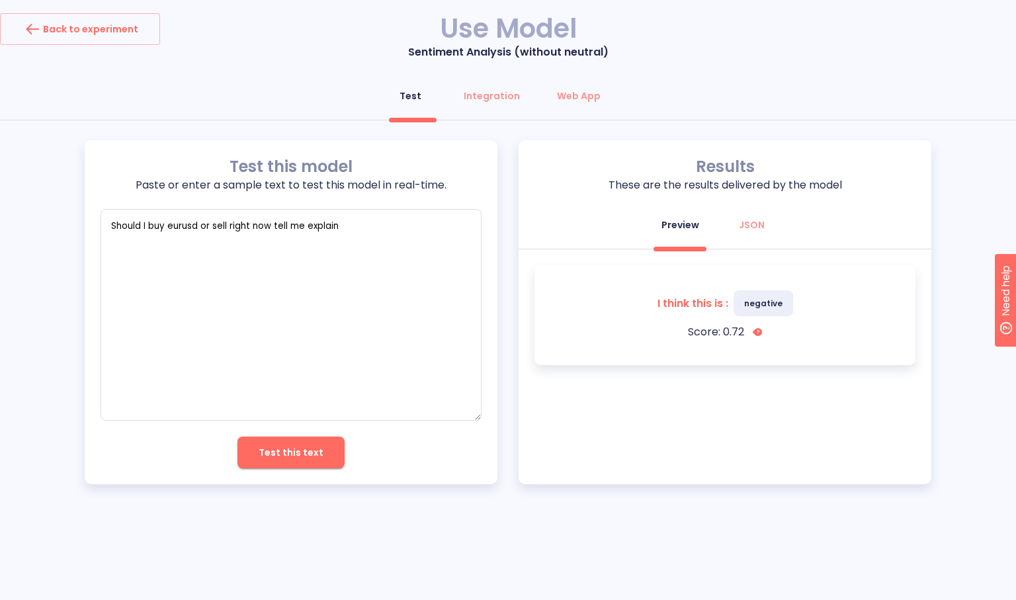
click at [274, 450] on span "Test this text" at bounding box center [291, 453] width 65 height 17
type textarea "x"
click at [490, 93] on div "Integration" at bounding box center [492, 95] width 56 height 13
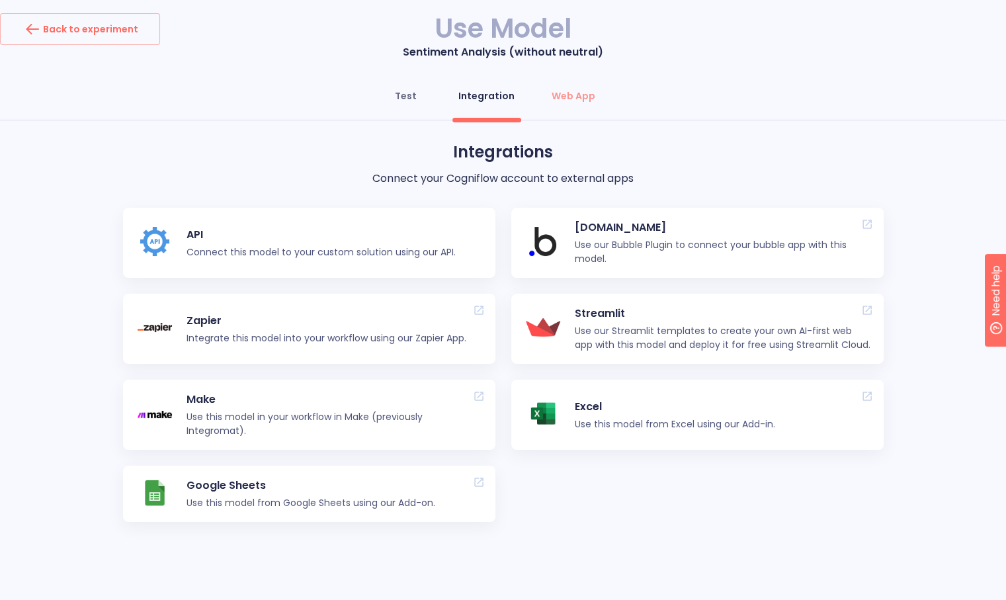
click at [429, 103] on button "Test" at bounding box center [406, 96] width 48 height 32
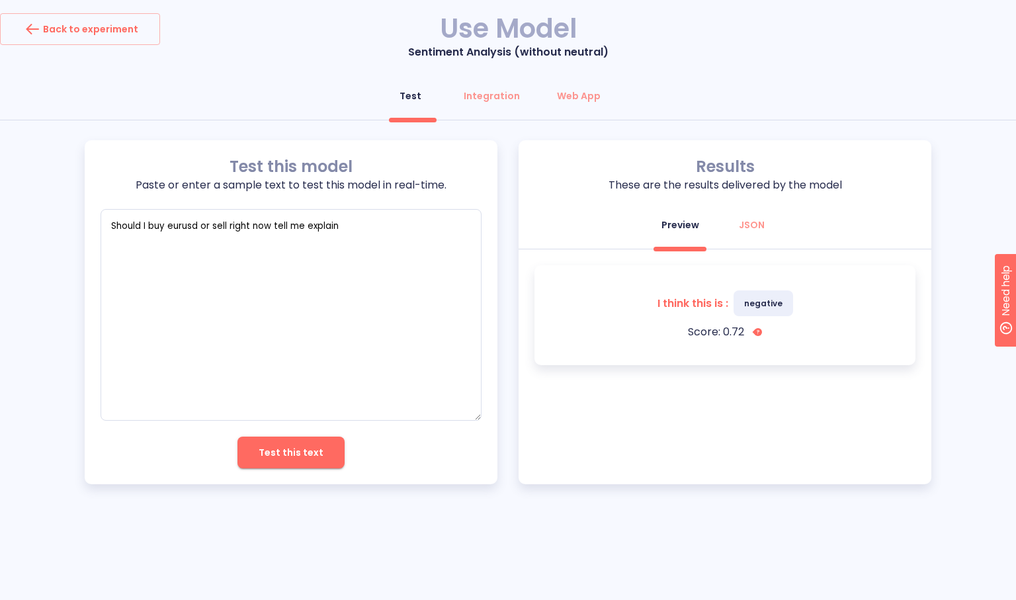
click at [40, 21] on icon "button" at bounding box center [32, 29] width 21 height 21
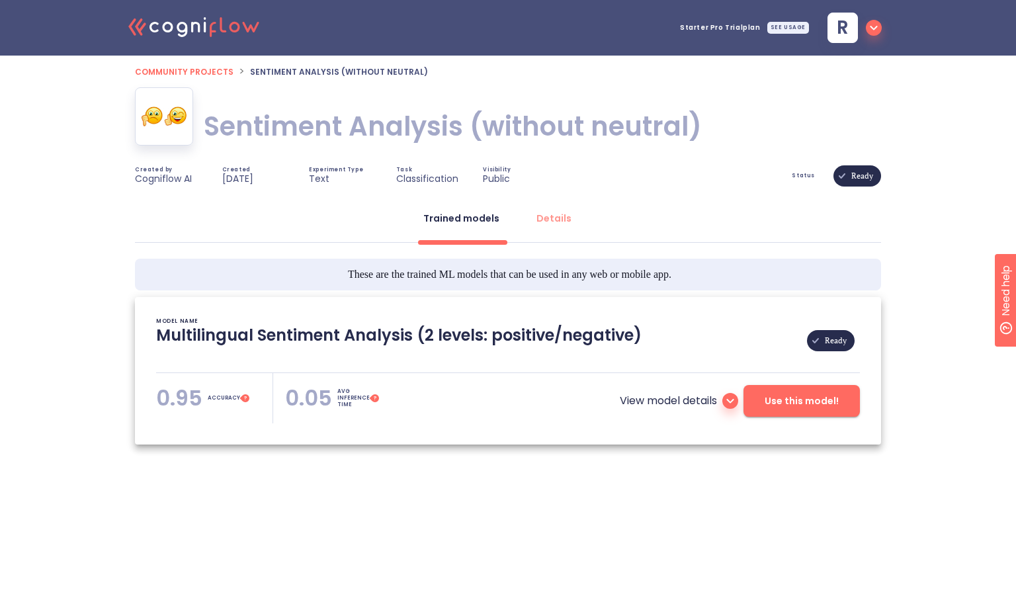
type textarea "[2021/10/13 05:41:27]- Pretrained Multilingual (en, nl, de, fr, it, es) Sentime…"
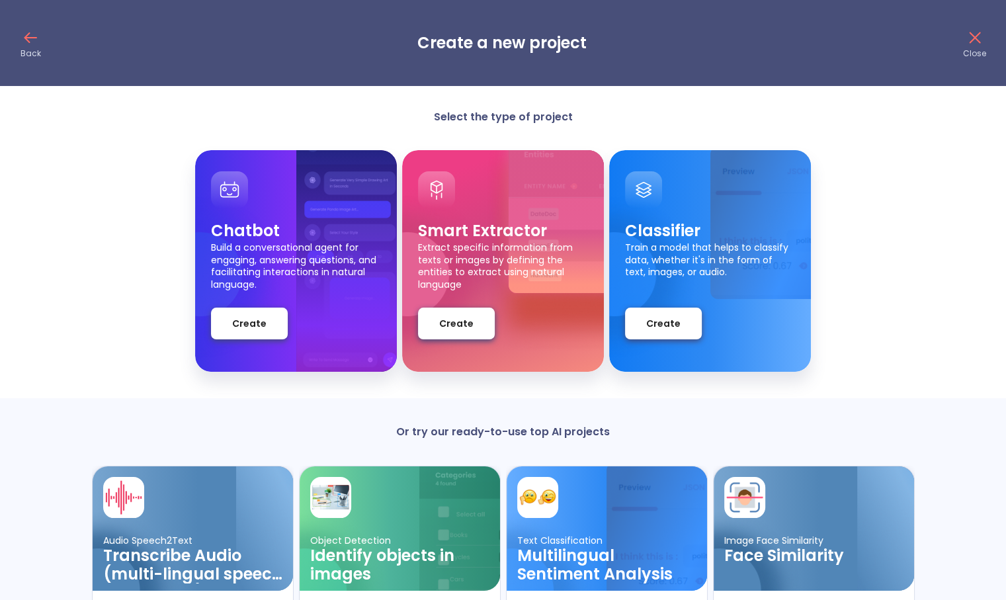
click at [249, 329] on span "Create" at bounding box center [249, 324] width 34 height 17
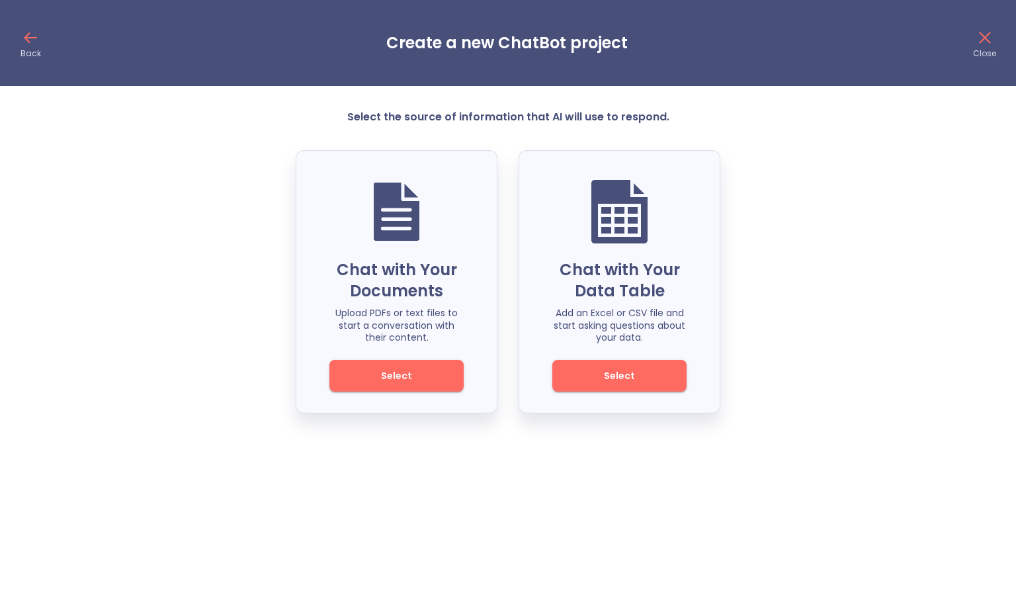
click at [408, 374] on span "Select" at bounding box center [396, 376] width 89 height 17
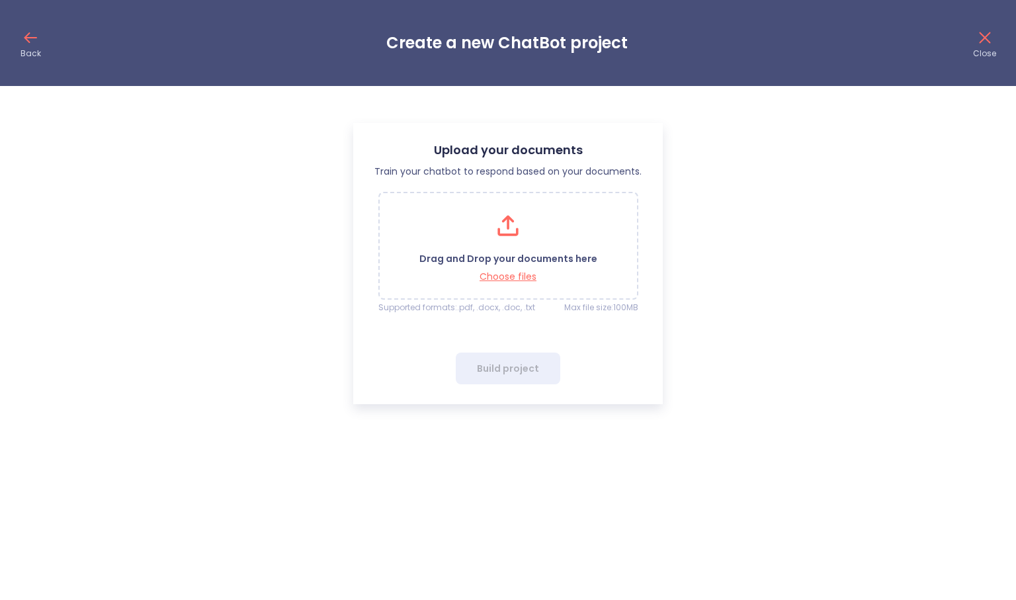
click at [576, 222] on div "Drag and Drop your documents here Choose files" at bounding box center [508, 245] width 178 height 73
click at [523, 275] on p "Choose files" at bounding box center [508, 277] width 178 height 13
click at [521, 271] on p "Choose files" at bounding box center [508, 277] width 178 height 13
